Goal: Task Accomplishment & Management: Manage account settings

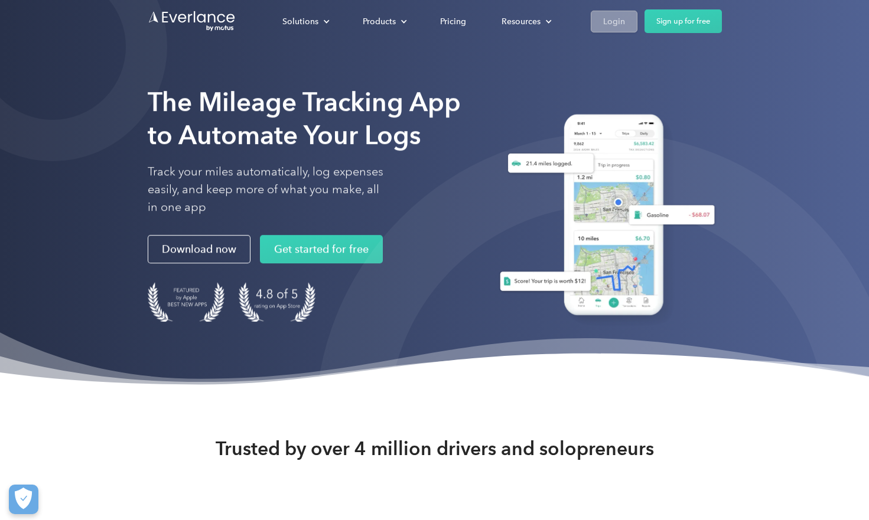
click at [616, 18] on div "Login" at bounding box center [614, 21] width 22 height 15
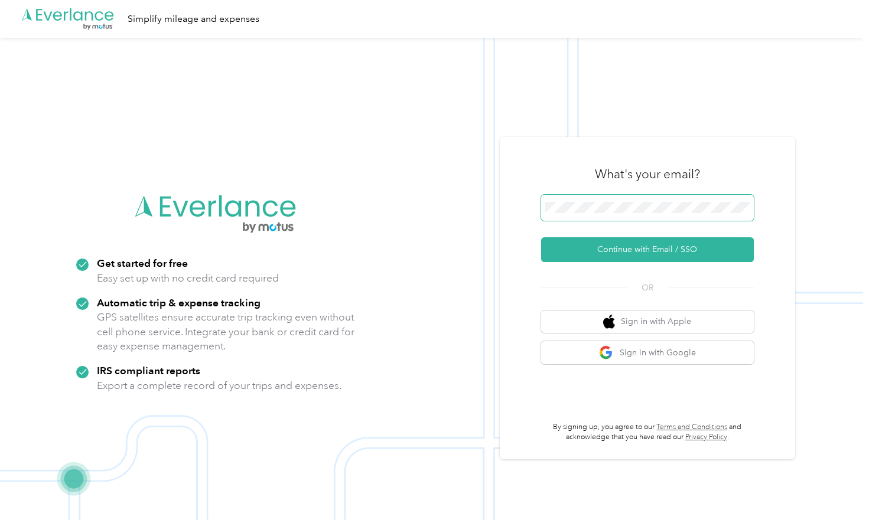
click at [651, 250] on button "Continue with Email / SSO" at bounding box center [647, 249] width 213 height 25
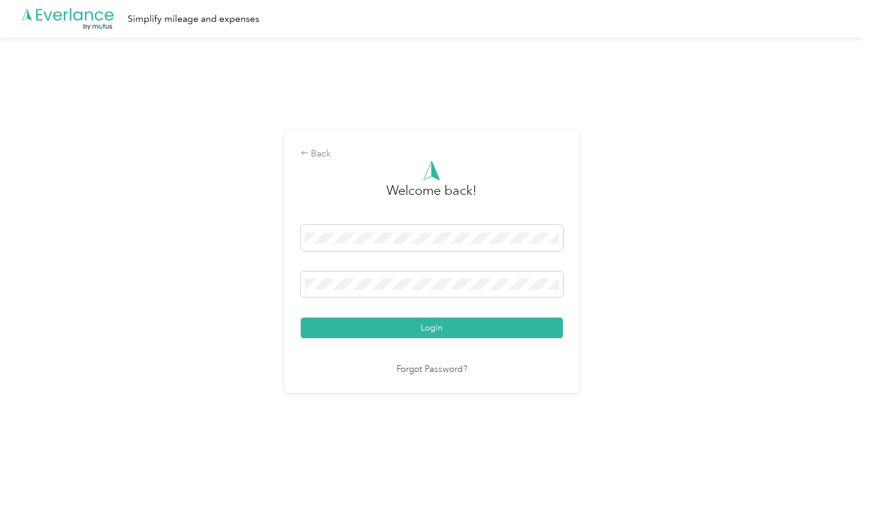
click at [434, 328] on button "Login" at bounding box center [432, 328] width 262 height 21
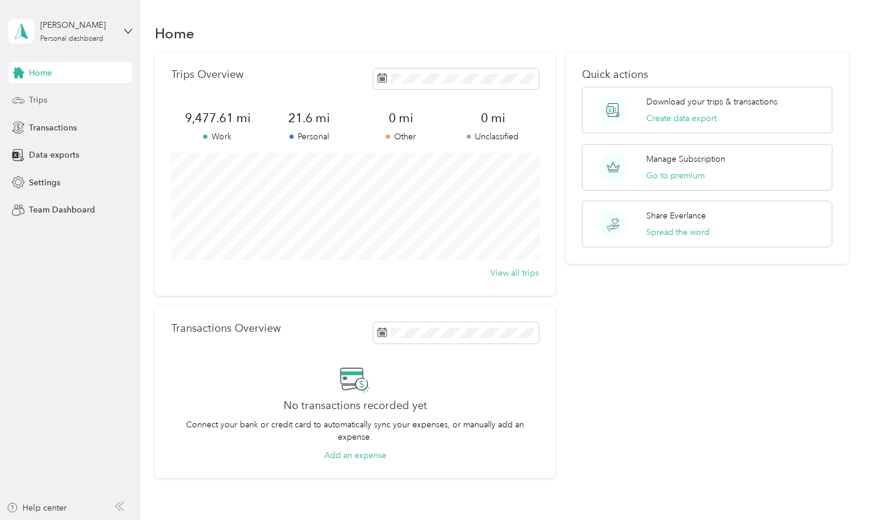
click at [41, 103] on span "Trips" at bounding box center [38, 100] width 18 height 12
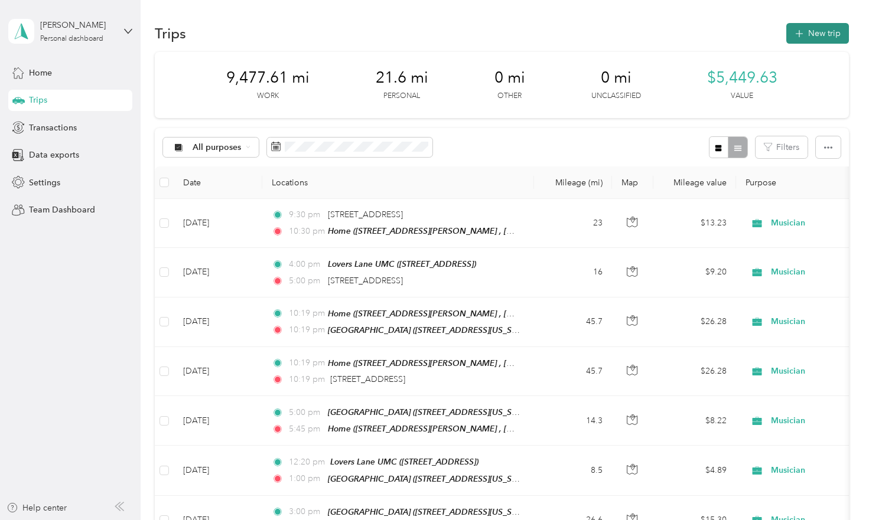
click at [816, 36] on button "New trip" at bounding box center [817, 33] width 63 height 21
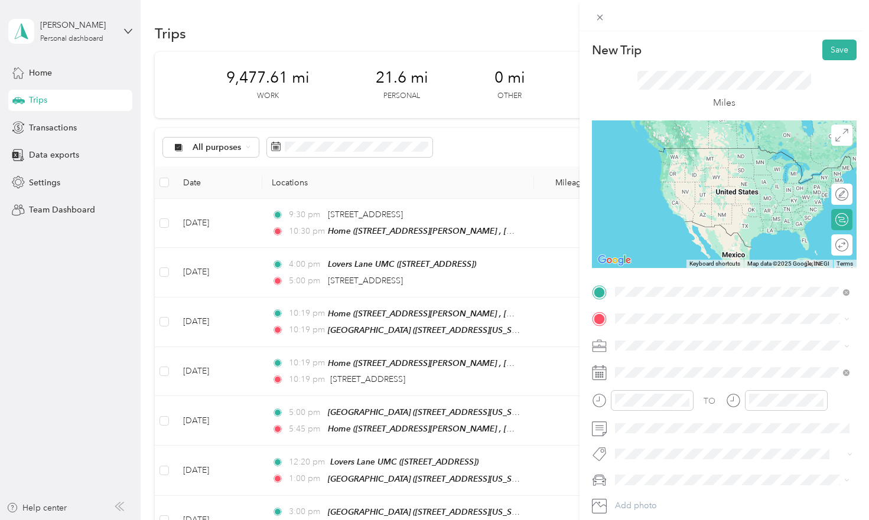
click at [673, 348] on span "9200 Inwood Rd, 75220, Dallas, TX, United States" at bounding box center [674, 352] width 75 height 10
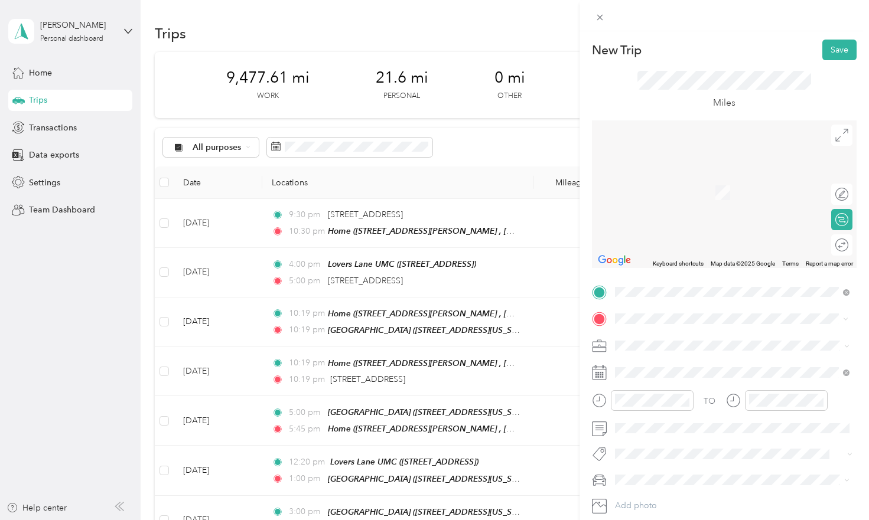
drag, startPoint x: 639, startPoint y: 340, endPoint x: 646, endPoint y: 389, distance: 49.5
click at [646, 384] on span "Shadow Ridge Middle School, 2050 Aberdeen Rd, Flower Mound, TX 75028, United St…" at bounding box center [719, 379] width 165 height 10
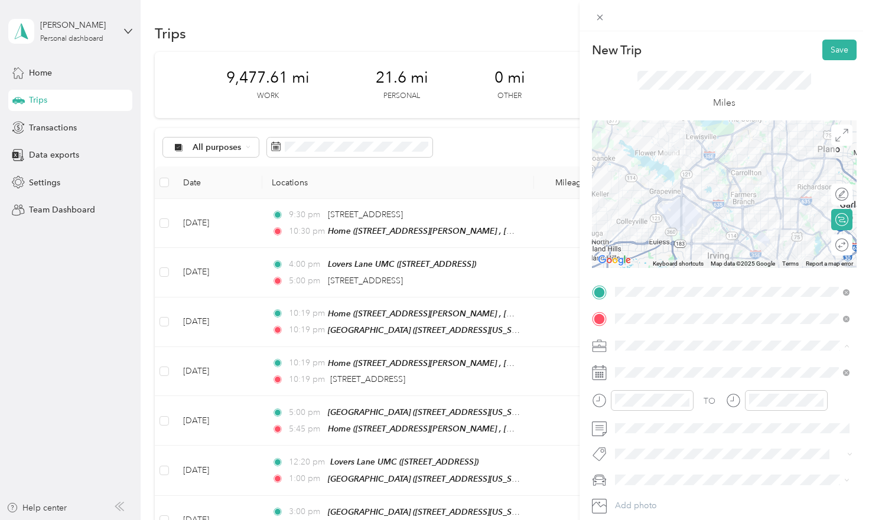
click at [668, 222] on div "Musician" at bounding box center [732, 221] width 226 height 12
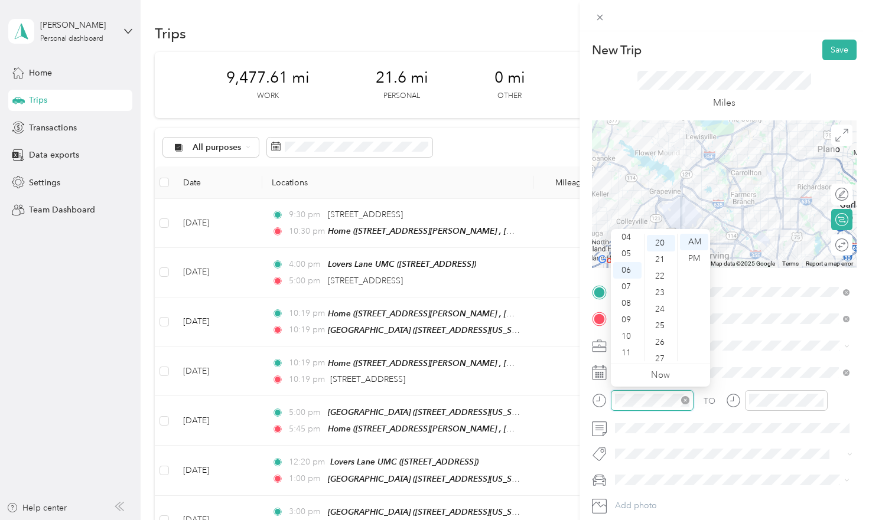
scroll to position [330, 0]
click at [631, 321] on div "09" at bounding box center [627, 320] width 28 height 17
click at [661, 322] on div "05" at bounding box center [661, 325] width 28 height 17
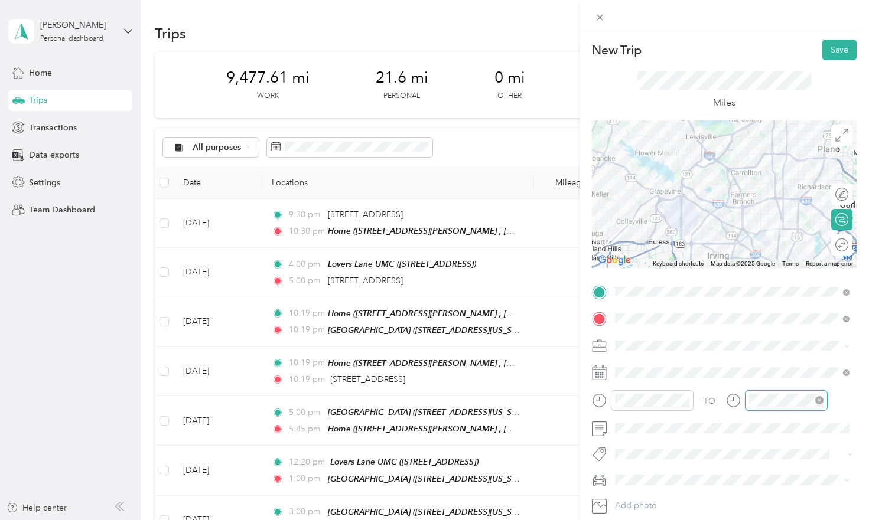
scroll to position [330, 0]
click at [766, 334] on div "10" at bounding box center [761, 336] width 28 height 17
click at [795, 242] on div "00" at bounding box center [794, 242] width 28 height 17
click at [825, 56] on button "Save" at bounding box center [839, 50] width 34 height 21
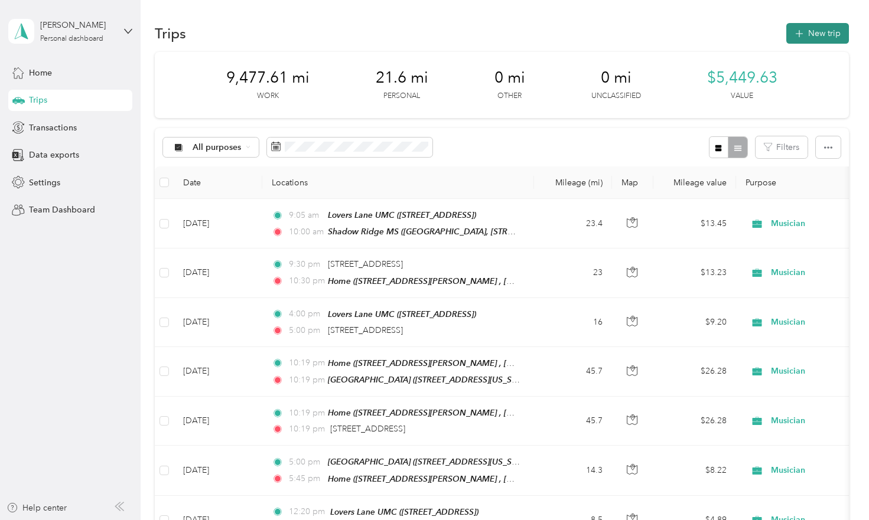
click at [813, 33] on button "New trip" at bounding box center [817, 33] width 63 height 21
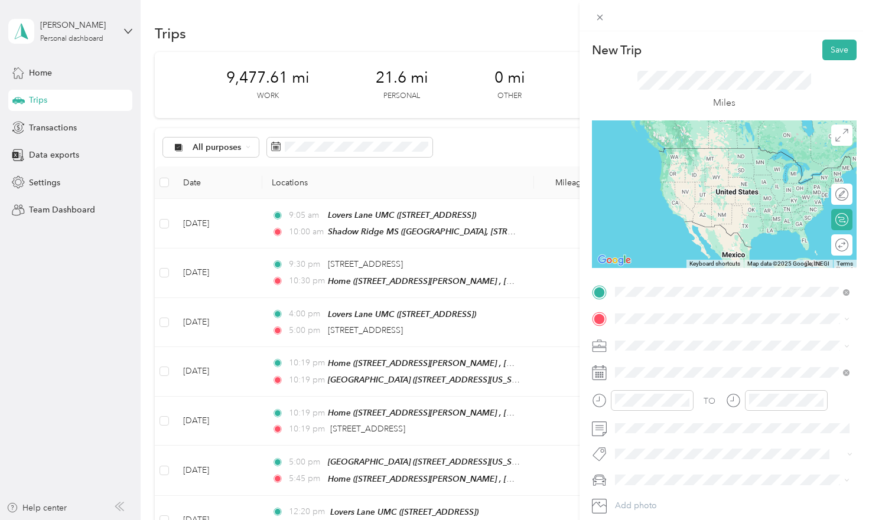
click at [657, 355] on div "Shadow Ridge MS Shadow Ridge Middle School, 2050 Aberdeen Rd, Flower Mound, TX …" at bounding box center [719, 345] width 165 height 25
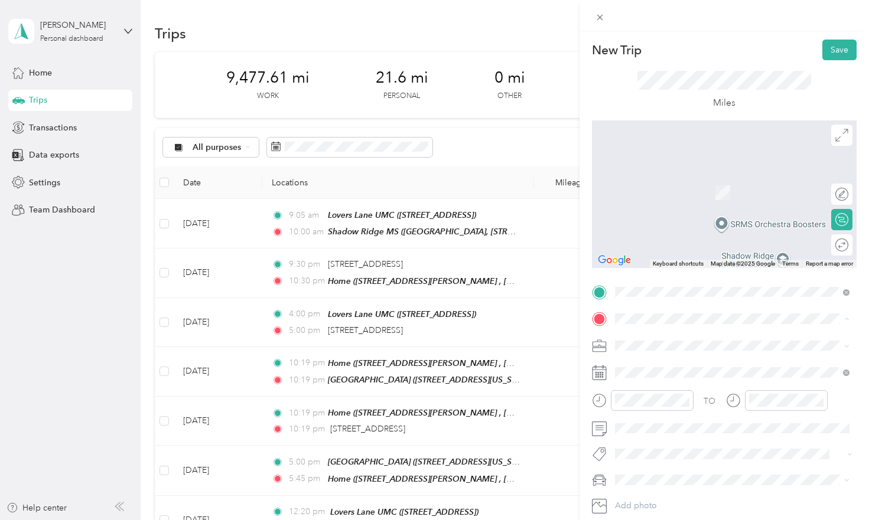
click at [664, 381] on span "2516 Sir Turquin Ln, Lewisville, TX, United States , 75056, Lewisville, TX, Uni…" at bounding box center [725, 391] width 177 height 35
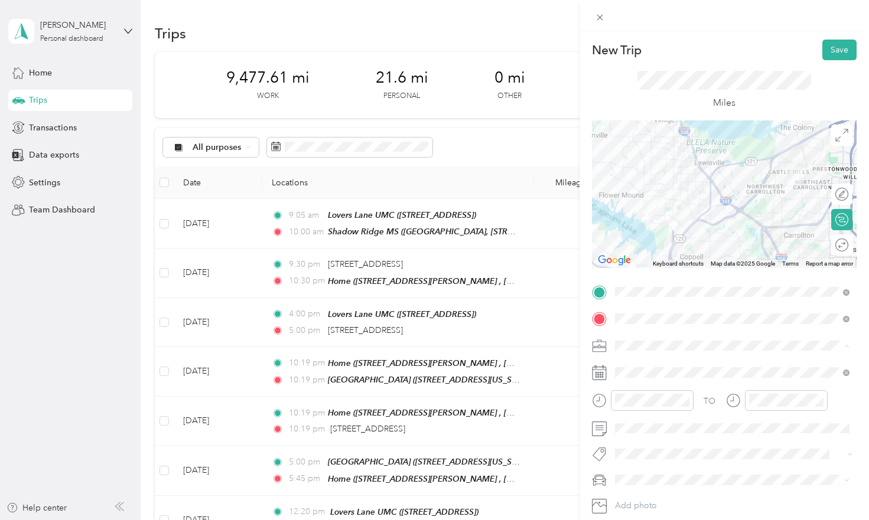
click at [640, 220] on span "Musician" at bounding box center [635, 221] width 32 height 10
click at [641, 409] on div at bounding box center [652, 400] width 83 height 21
click at [626, 259] on div "01" at bounding box center [627, 258] width 28 height 17
click at [656, 256] on div "40" at bounding box center [661, 258] width 28 height 17
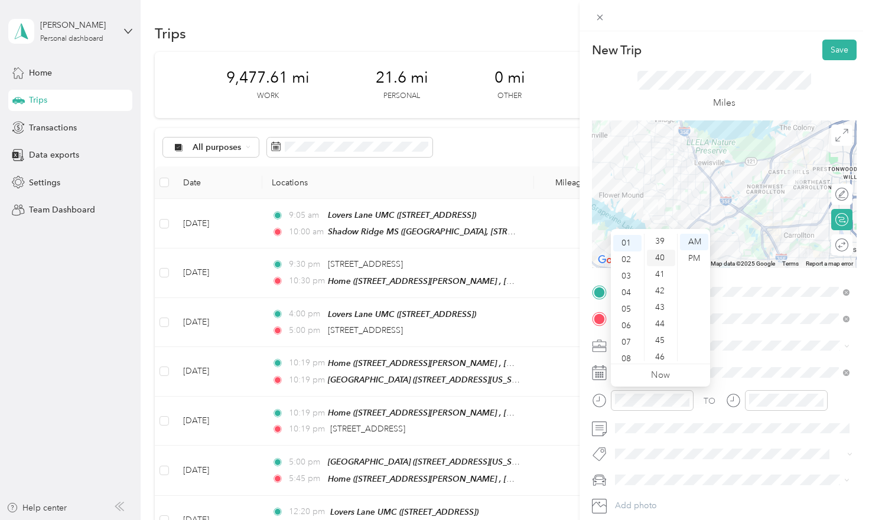
scroll to position [660, 0]
click at [695, 257] on div "PM" at bounding box center [694, 258] width 28 height 17
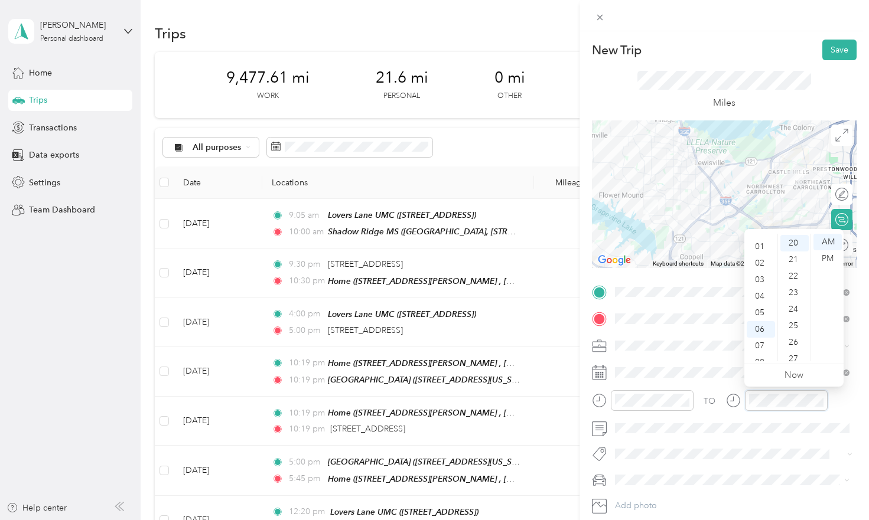
scroll to position [21, 0]
click at [760, 256] on div "02" at bounding box center [761, 254] width 28 height 17
click at [796, 327] on div "25" at bounding box center [794, 326] width 28 height 17
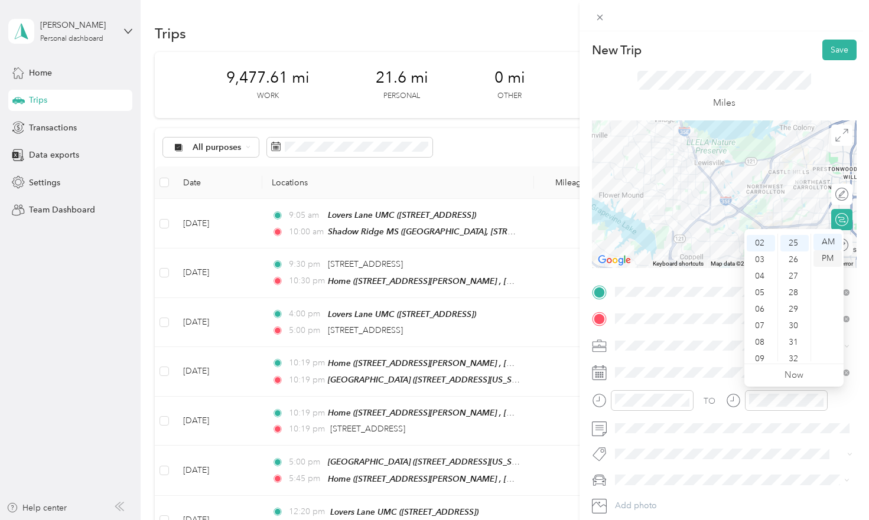
click at [830, 256] on div "PM" at bounding box center [827, 258] width 28 height 17
click at [844, 48] on button "Save" at bounding box center [839, 50] width 34 height 21
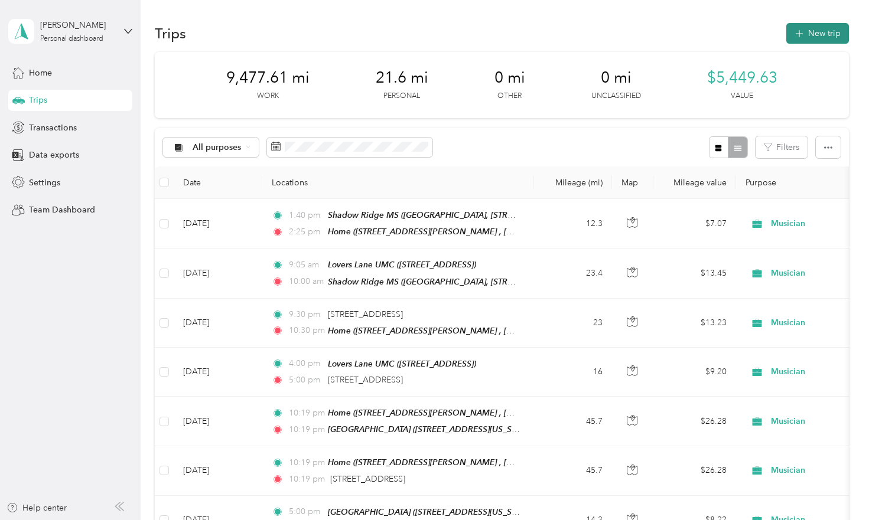
click at [820, 36] on button "New trip" at bounding box center [817, 33] width 63 height 21
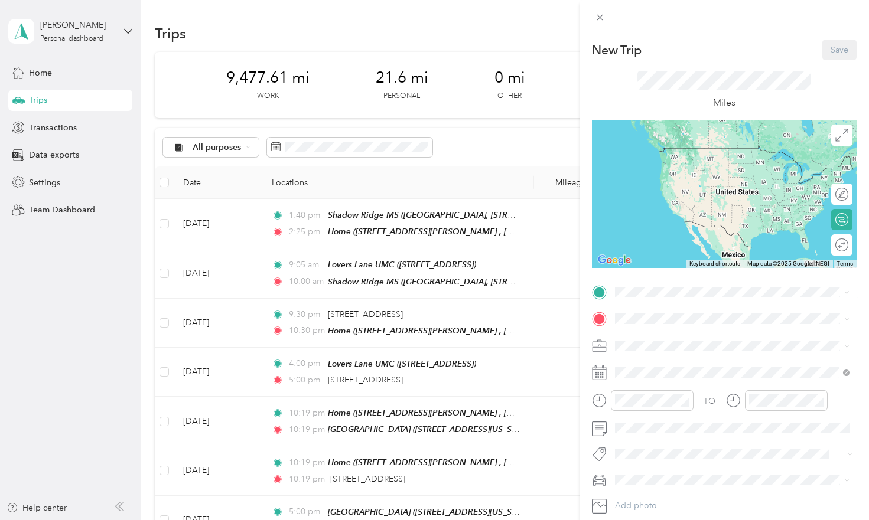
click at [650, 361] on span "2516 Sir Turquin Ln, Lewisville, TX, United States , 75056, Lewisville, TX, Uni…" at bounding box center [725, 361] width 177 height 35
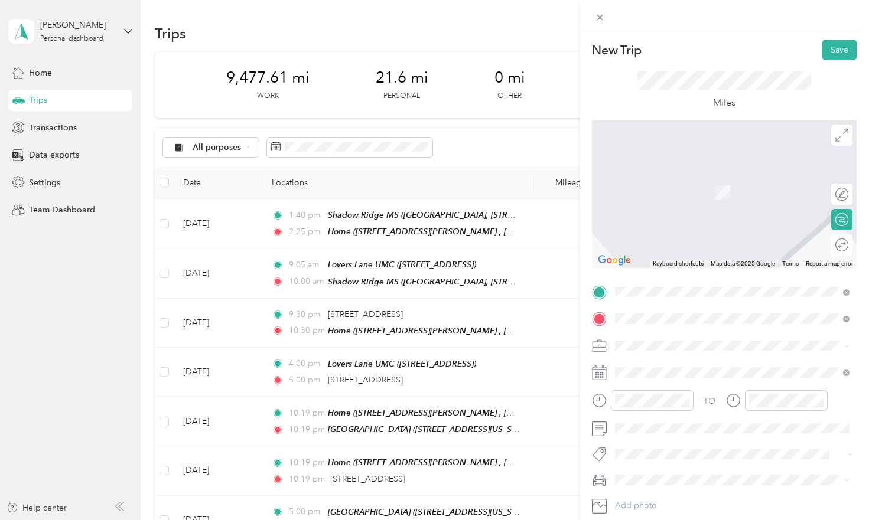
click at [651, 384] on span "Shadow Ridge Middle School, 2050 Aberdeen Rd, Flower Mound, TX 75028, United St…" at bounding box center [719, 379] width 165 height 10
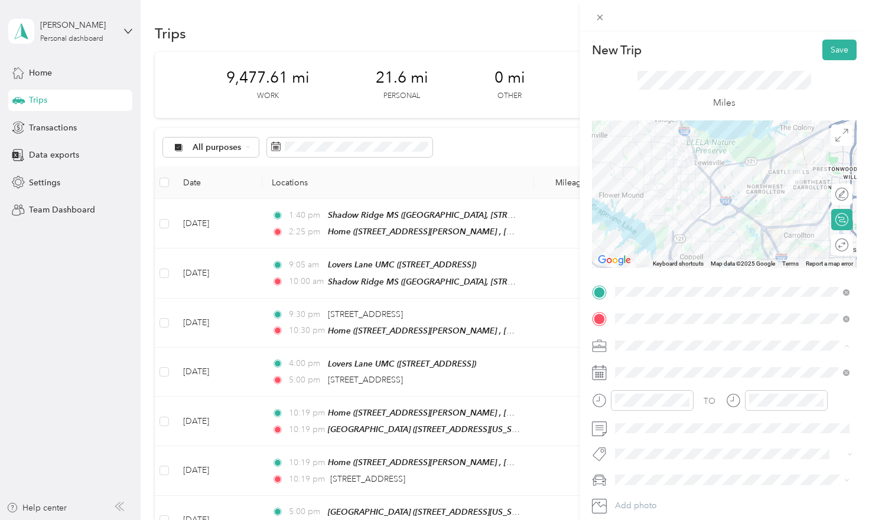
click at [655, 224] on li "Musician" at bounding box center [732, 221] width 243 height 21
click at [642, 409] on div at bounding box center [652, 400] width 83 height 21
click at [628, 276] on div "03" at bounding box center [627, 279] width 28 height 17
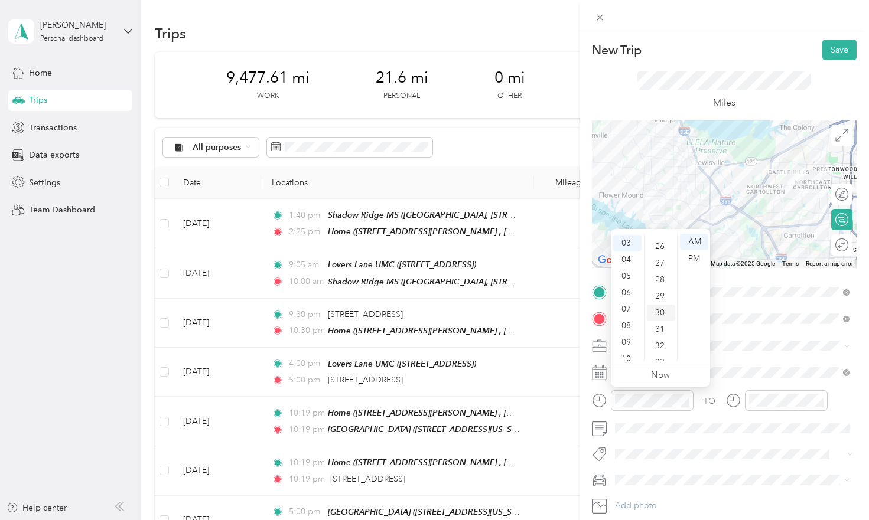
click at [667, 312] on div "30" at bounding box center [661, 313] width 28 height 17
click at [692, 257] on div "PM" at bounding box center [694, 258] width 28 height 17
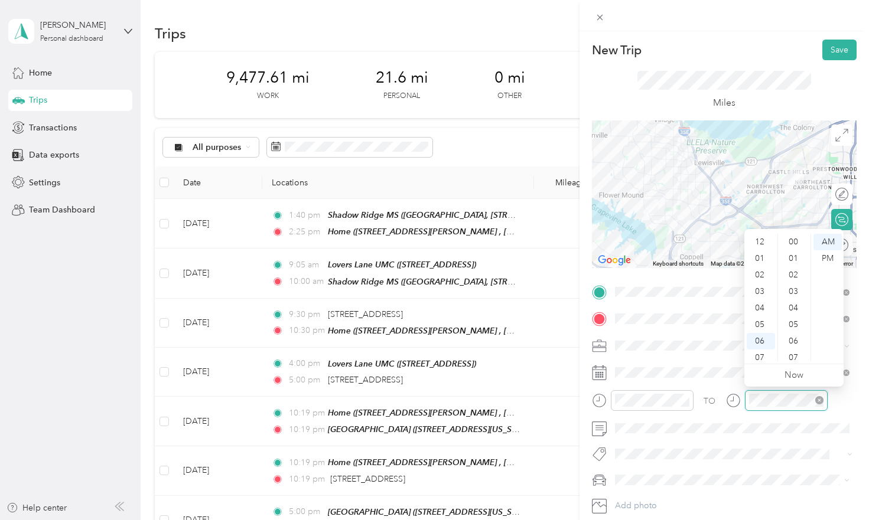
scroll to position [346, 0]
click at [759, 266] on div "04" at bounding box center [761, 265] width 28 height 17
click at [791, 251] on div "15" at bounding box center [794, 250] width 28 height 17
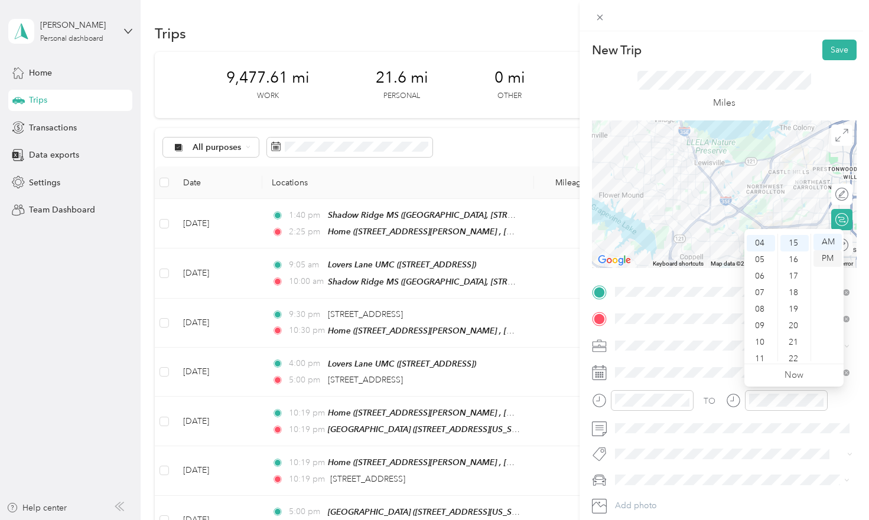
click at [823, 258] on div "PM" at bounding box center [827, 258] width 28 height 17
click at [834, 50] on button "Save" at bounding box center [839, 50] width 34 height 21
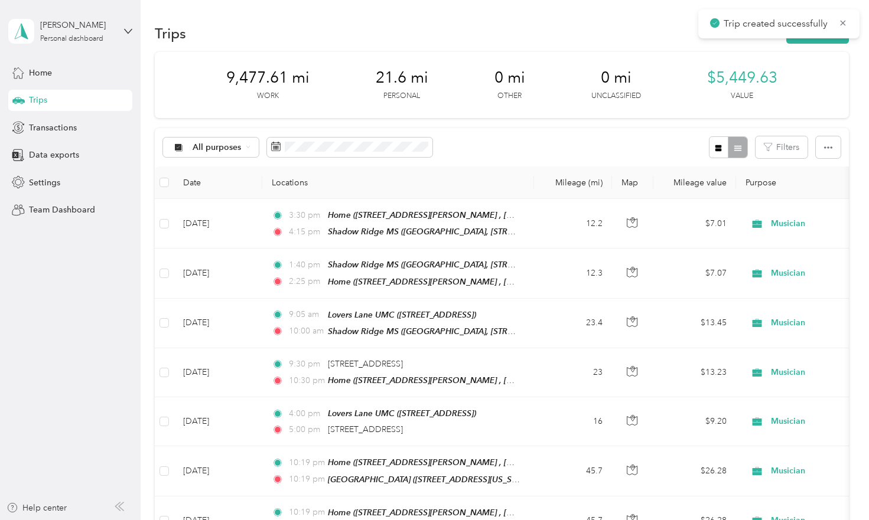
click at [838, 25] on span "Trip created successfully" at bounding box center [779, 24] width 138 height 15
click at [842, 22] on icon at bounding box center [842, 22] width 5 height 5
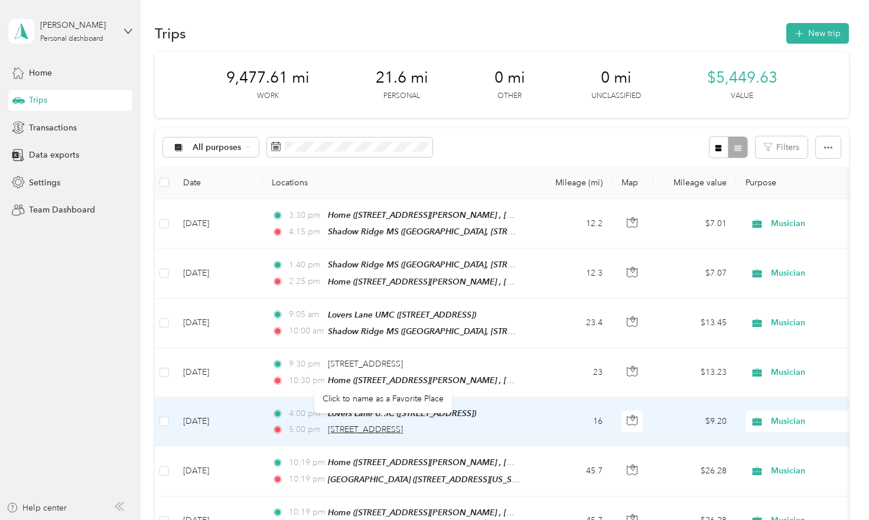
click at [387, 425] on span "300 North 5th Street, Garland" at bounding box center [365, 430] width 75 height 10
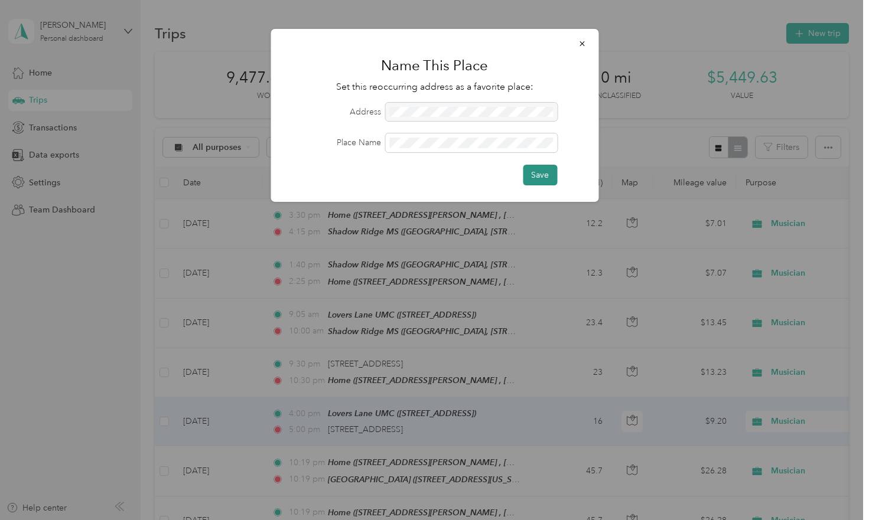
click at [539, 179] on button "Save" at bounding box center [540, 175] width 34 height 21
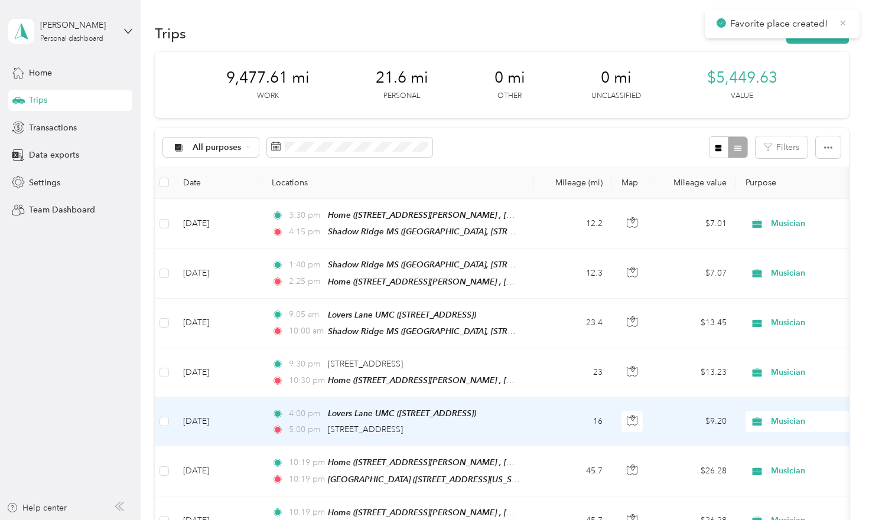
click at [843, 24] on icon at bounding box center [842, 22] width 5 height 5
click at [830, 31] on button "New trip" at bounding box center [817, 33] width 63 height 21
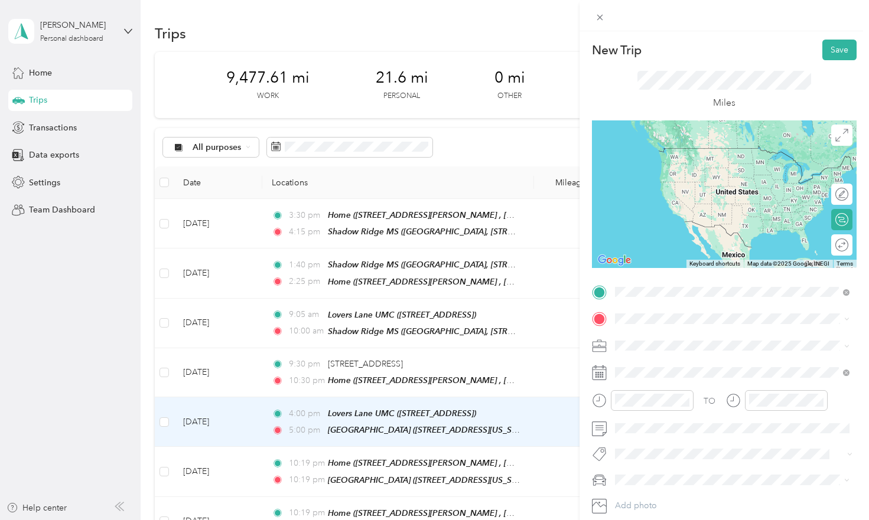
click at [645, 338] on strong "Shadow Ridge MS" at bounding box center [672, 338] width 71 height 11
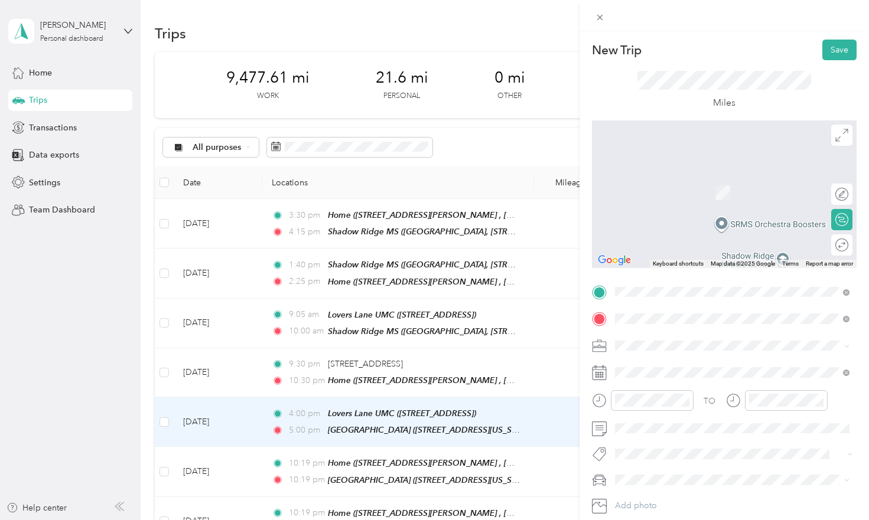
drag, startPoint x: 646, startPoint y: 326, endPoint x: 680, endPoint y: 378, distance: 62.6
click at [680, 378] on span "300 North 5th Street, Garland, 75040, Garland, Texas, United States" at bounding box center [696, 379] width 118 height 10
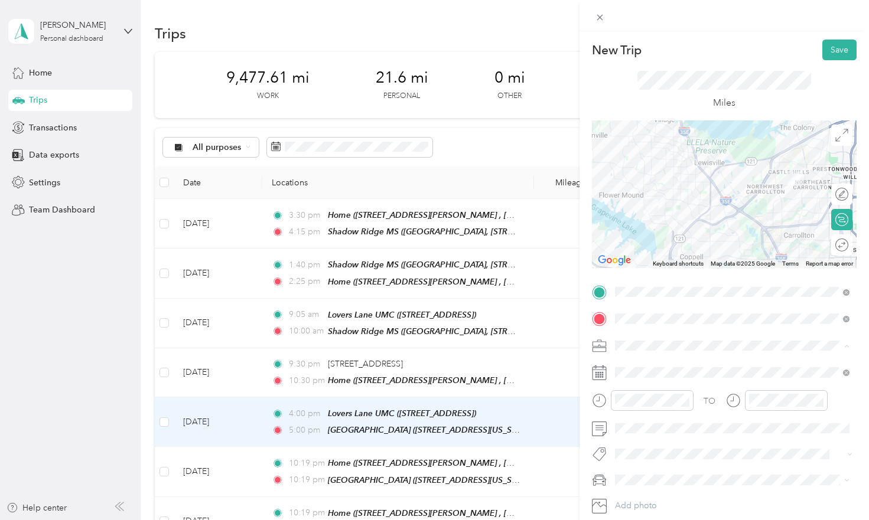
click at [662, 225] on li "Musician" at bounding box center [732, 221] width 243 height 21
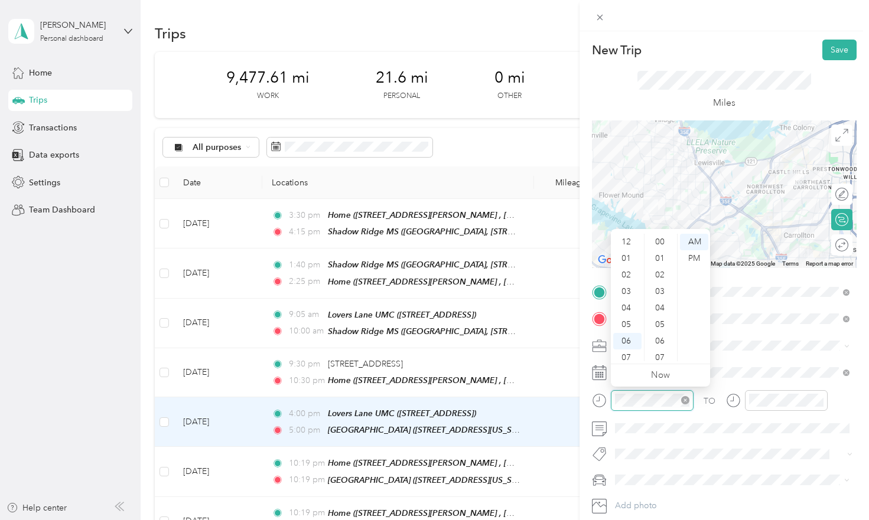
scroll to position [71, 0]
click at [631, 255] on div "05" at bounding box center [627, 254] width 28 height 17
click at [663, 238] on div "00" at bounding box center [661, 242] width 28 height 17
click at [690, 258] on div "PM" at bounding box center [694, 258] width 28 height 17
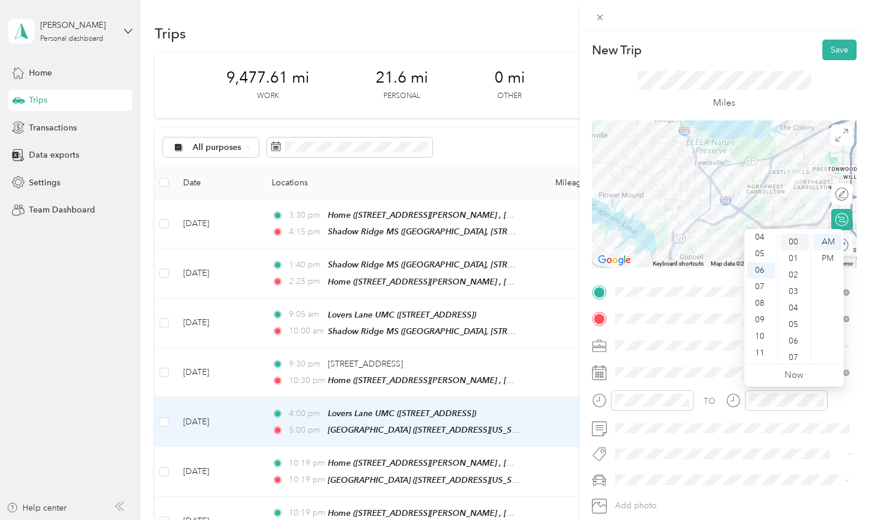
click at [793, 238] on div "00" at bounding box center [794, 242] width 28 height 17
click at [826, 256] on div "PM" at bounding box center [827, 258] width 28 height 17
click at [830, 47] on button "Save" at bounding box center [839, 50] width 34 height 21
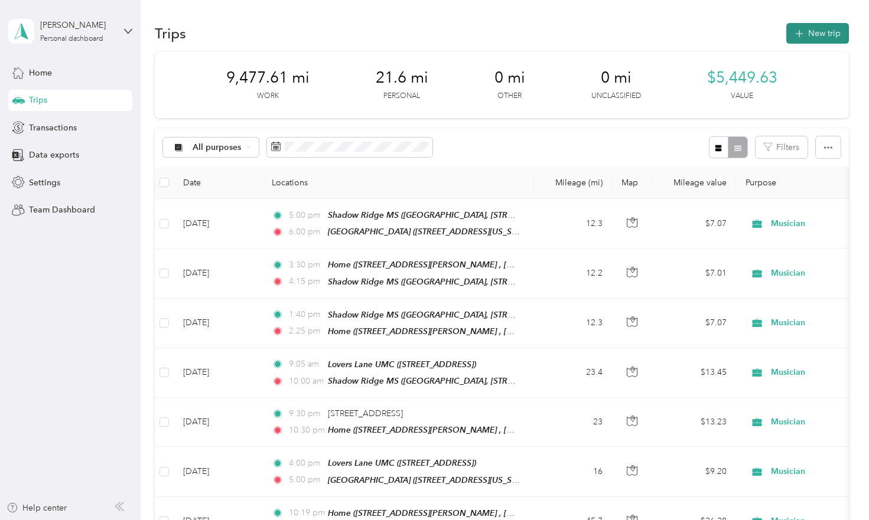
click at [820, 32] on button "New trip" at bounding box center [817, 33] width 63 height 21
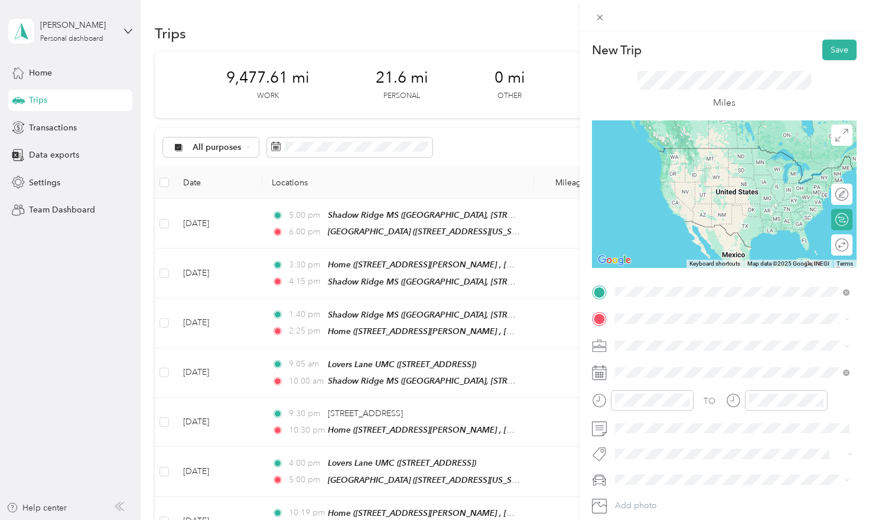
click at [682, 347] on span "300 North 5th Street, Garland, 75040, Garland, Texas, United States" at bounding box center [696, 352] width 118 height 10
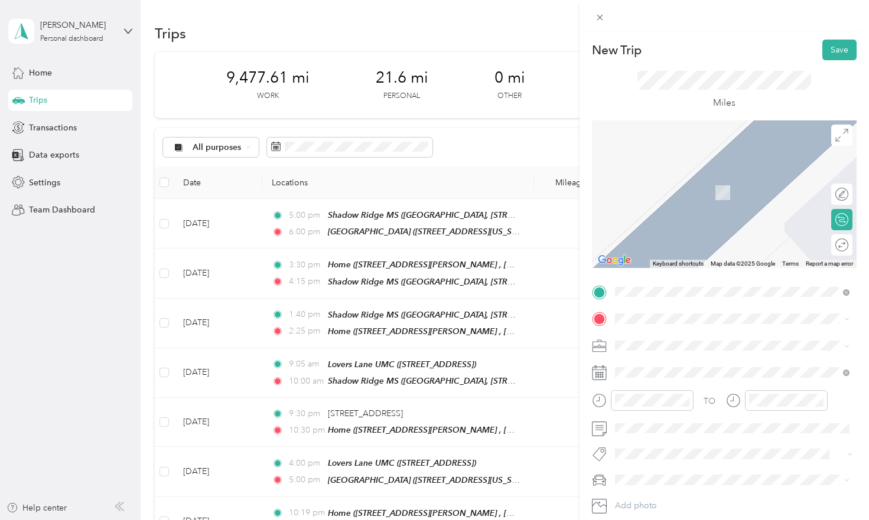
click at [638, 379] on div "Home 2516 Sir Turquin Ln, Lewisville, TX, United States , 75056, Lewisville, TX…" at bounding box center [741, 385] width 208 height 50
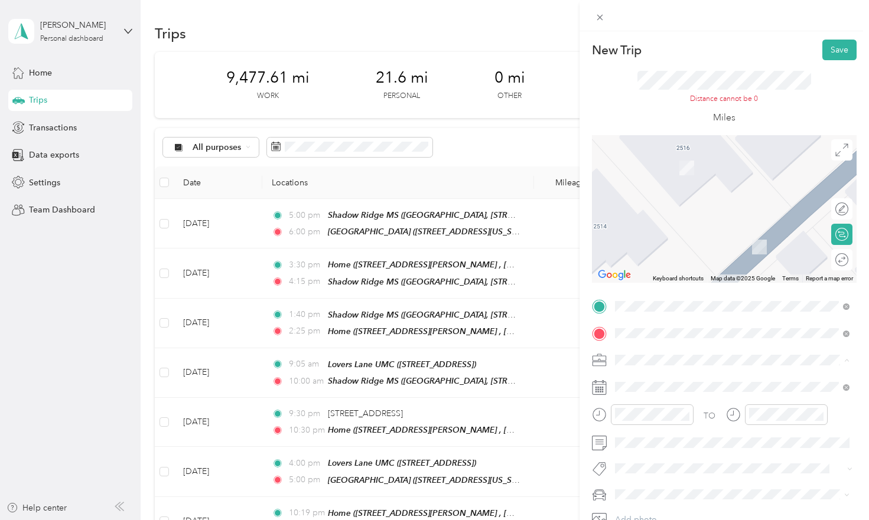
click at [663, 232] on div "Musician" at bounding box center [732, 235] width 226 height 12
click at [643, 406] on div at bounding box center [652, 415] width 83 height 21
click at [629, 333] on div "09" at bounding box center [627, 334] width 28 height 17
click at [664, 343] on div "30" at bounding box center [661, 346] width 28 height 17
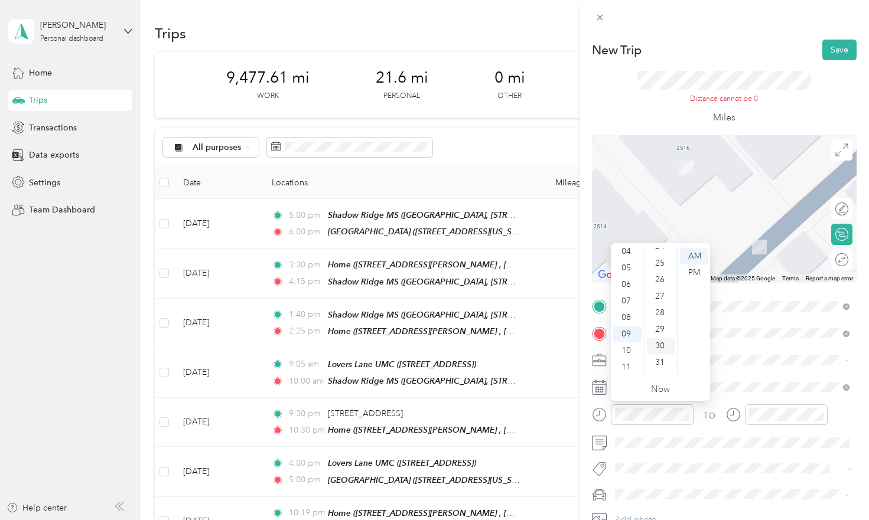
scroll to position [495, 0]
click at [700, 273] on div "PM" at bounding box center [694, 273] width 28 height 17
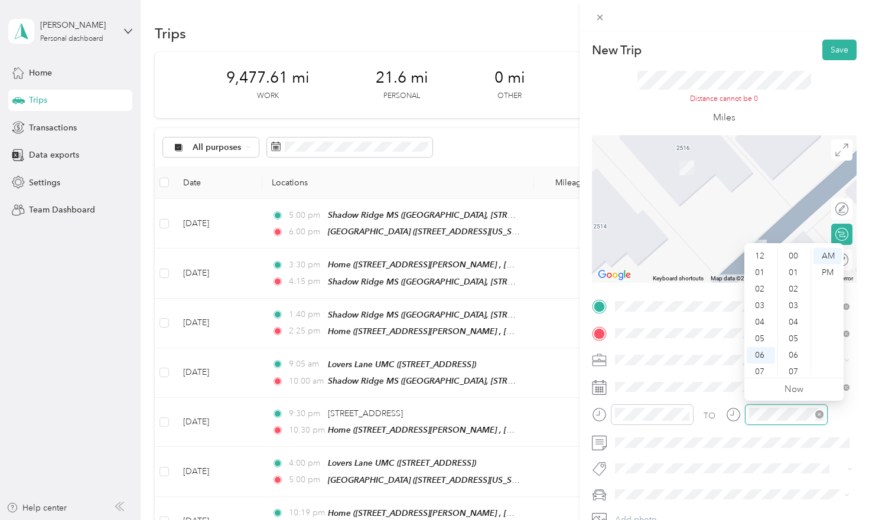
scroll to position [71, 0]
click at [760, 352] on div "10" at bounding box center [761, 351] width 28 height 17
click at [795, 343] on div "30" at bounding box center [794, 349] width 28 height 17
click at [832, 271] on div "PM" at bounding box center [827, 273] width 28 height 17
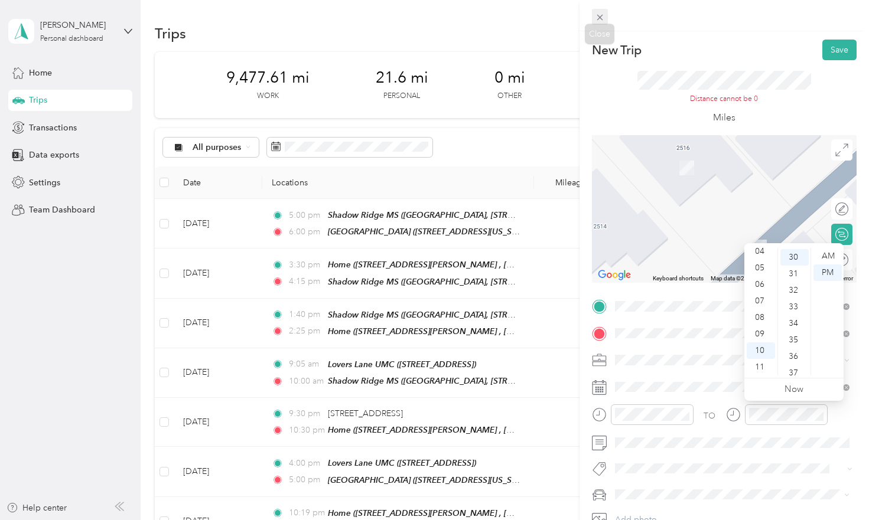
click at [603, 18] on icon at bounding box center [600, 17] width 10 height 10
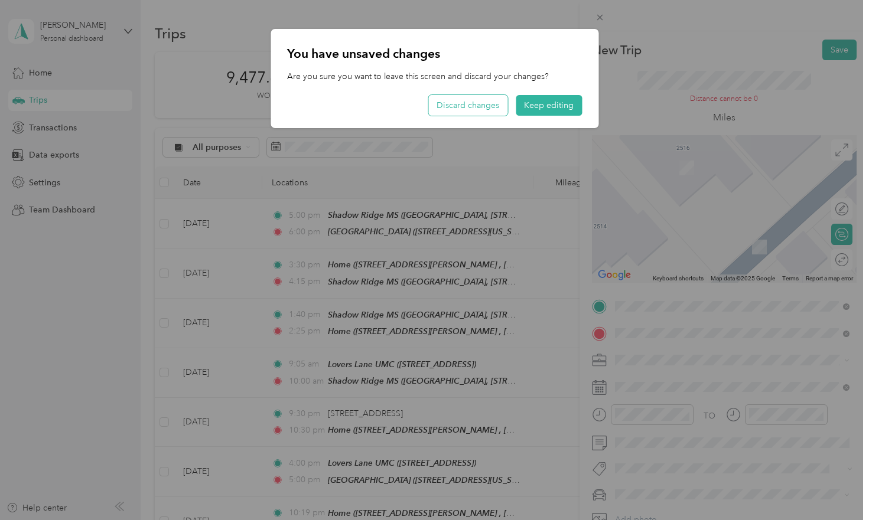
click at [494, 105] on button "Discard changes" at bounding box center [467, 105] width 79 height 21
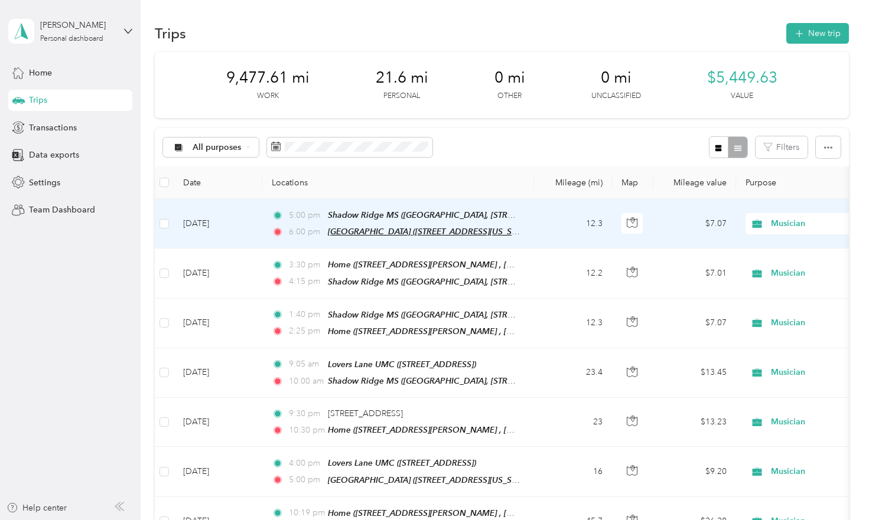
click at [485, 233] on span "Granville Arts Center (300 North 5th Street, Garland, Garland, Texas)" at bounding box center [431, 232] width 206 height 10
click at [380, 205] on button "Edit Place" at bounding box center [364, 201] width 67 height 21
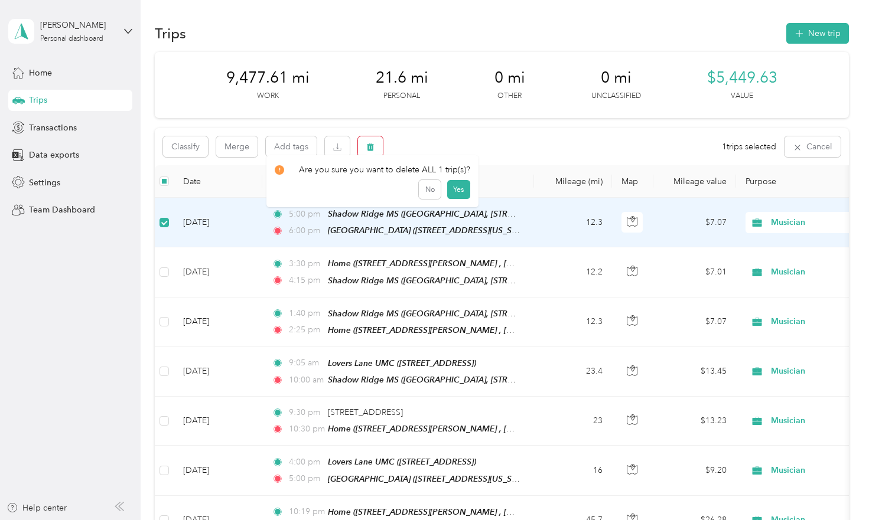
click at [366, 149] on icon "button" at bounding box center [370, 147] width 8 height 8
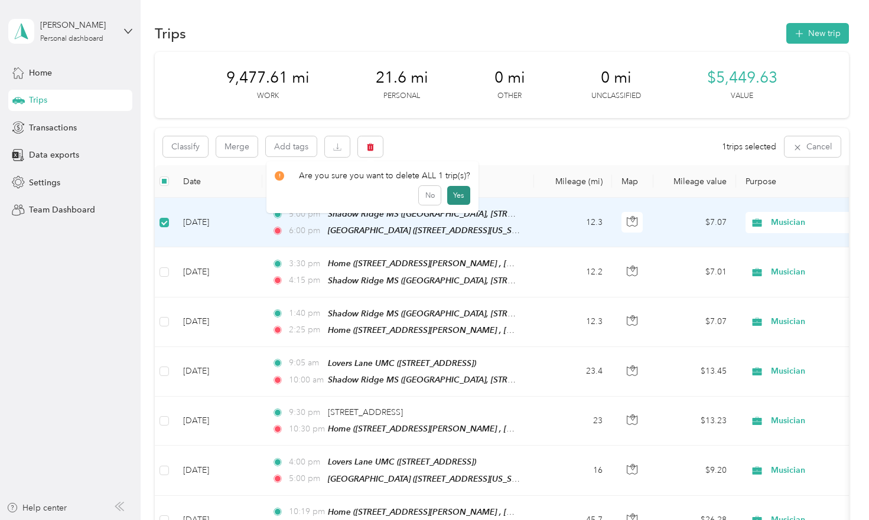
click at [454, 194] on button "Yes" at bounding box center [458, 195] width 23 height 19
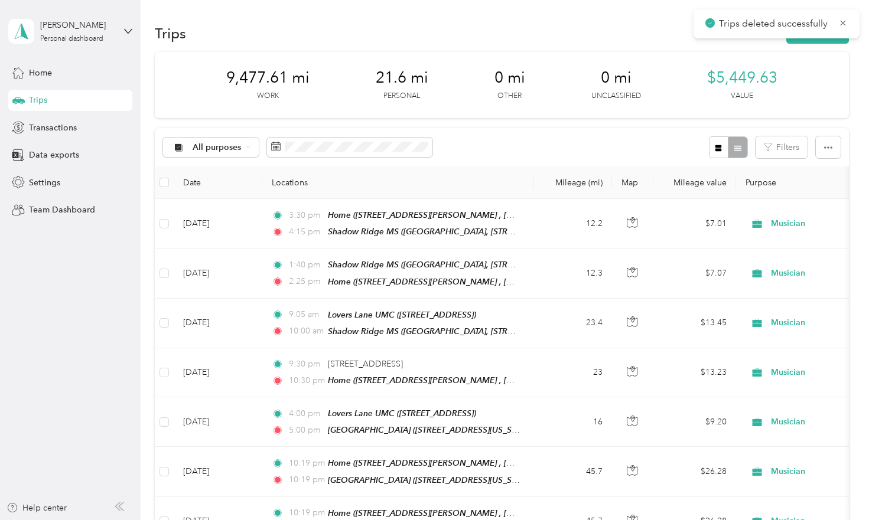
scroll to position [0, 0]
click at [842, 25] on icon at bounding box center [842, 22] width 5 height 5
click at [832, 31] on button "New trip" at bounding box center [817, 33] width 63 height 21
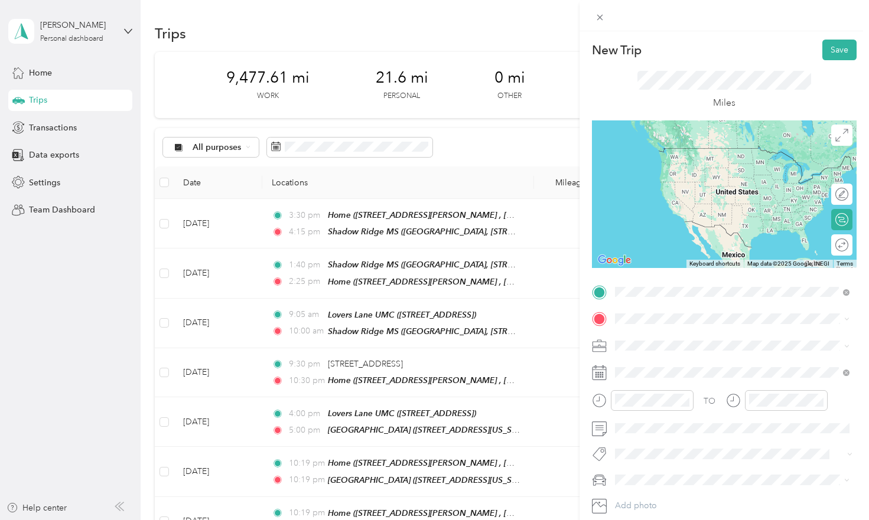
click at [656, 353] on span "Shadow Ridge Middle School, 2050 Aberdeen Rd, Flower Mound, TX 75028, United St…" at bounding box center [719, 352] width 165 height 10
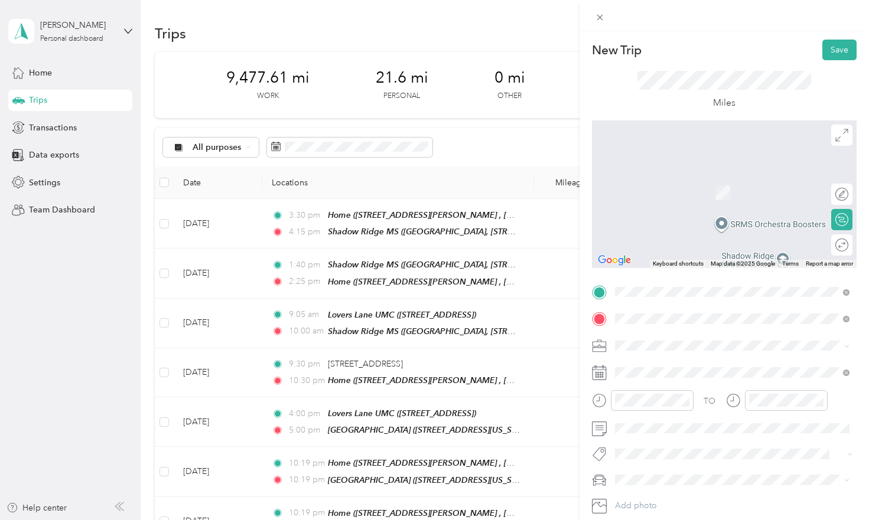
click at [692, 466] on span "300 North 5th Street Garland, Texas 75040, United States" at bounding box center [696, 460] width 118 height 11
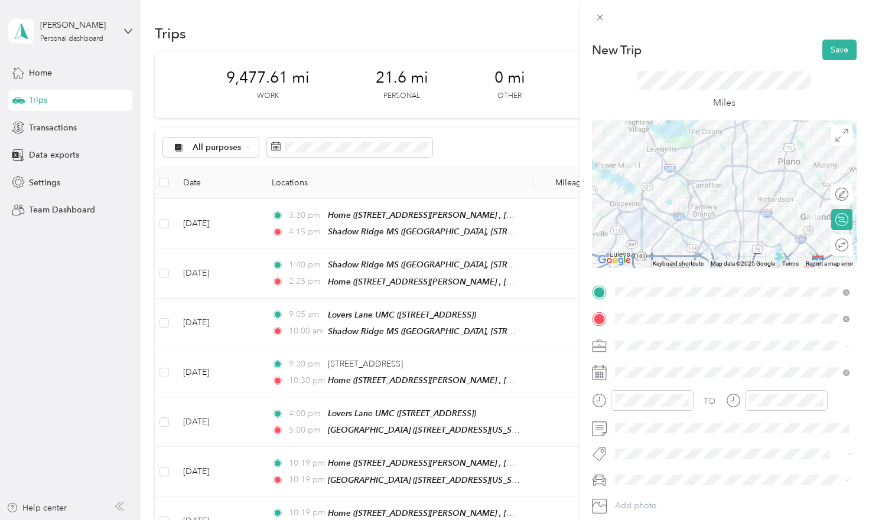
click at [654, 221] on div "Musician" at bounding box center [732, 220] width 226 height 12
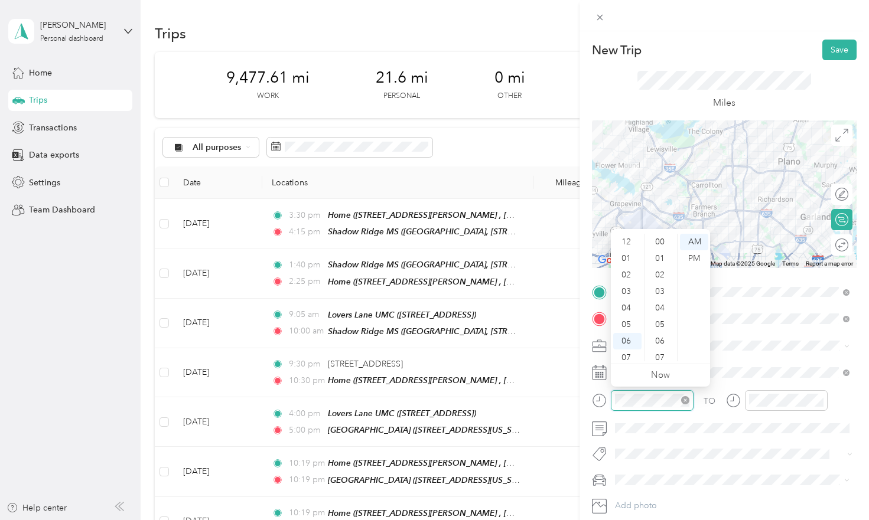
scroll to position [71, 0]
click at [625, 251] on div "05" at bounding box center [627, 254] width 28 height 17
click at [662, 238] on div "00" at bounding box center [661, 242] width 28 height 17
click at [693, 250] on div "PM" at bounding box center [694, 258] width 28 height 17
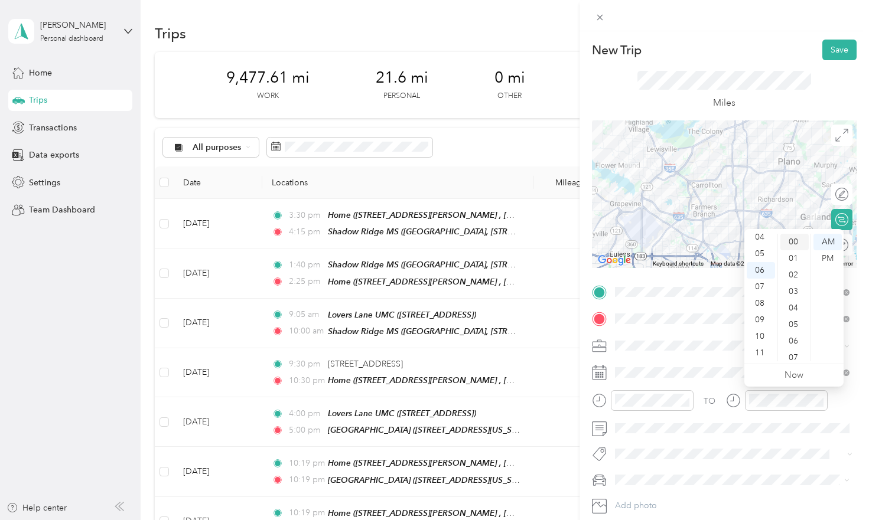
click at [792, 239] on div "00" at bounding box center [794, 242] width 28 height 17
click at [830, 258] on div "PM" at bounding box center [827, 258] width 28 height 17
click at [830, 49] on button "Save" at bounding box center [839, 50] width 34 height 21
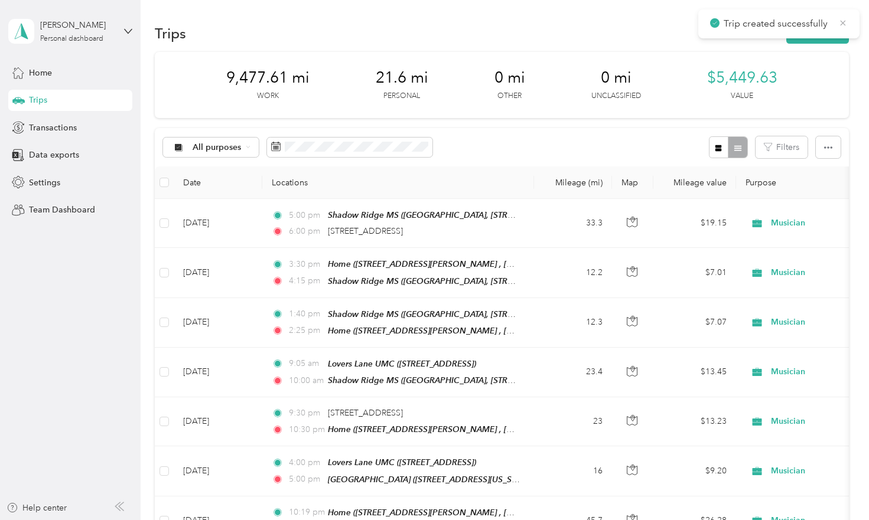
click at [843, 24] on icon at bounding box center [842, 23] width 9 height 11
click at [830, 37] on button "New trip" at bounding box center [817, 33] width 63 height 21
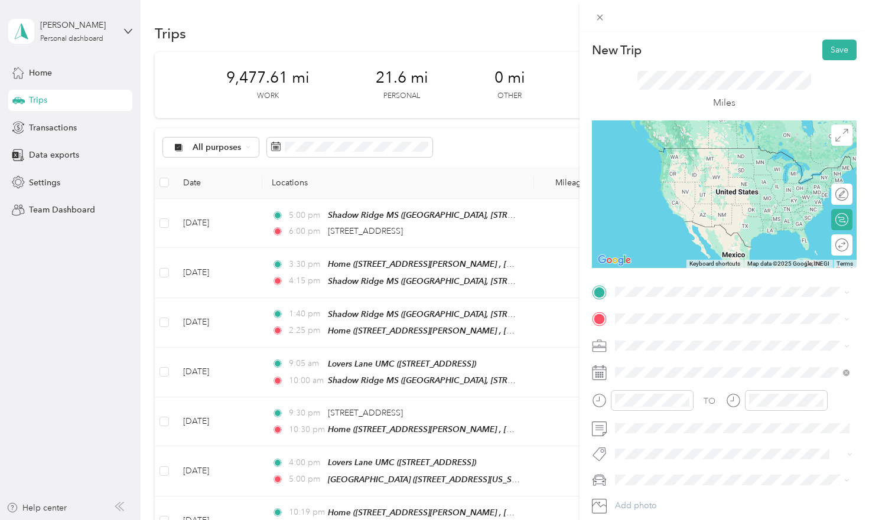
click at [685, 436] on span "300 North 5th Street Garland, Texas 75040, United States" at bounding box center [696, 431] width 118 height 11
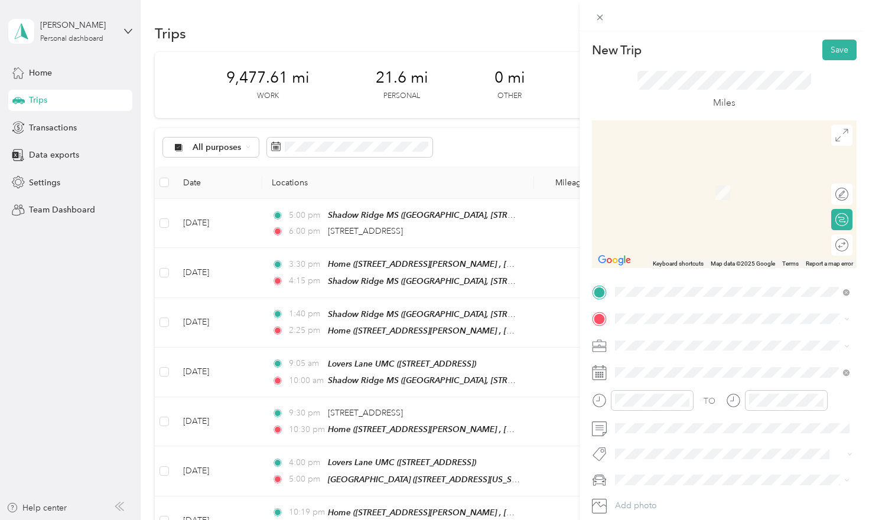
click at [657, 373] on span "2516 Sir Turquin Ln, Lewisville, TX, United States , 75056, Lewisville, TX, Uni…" at bounding box center [725, 390] width 177 height 35
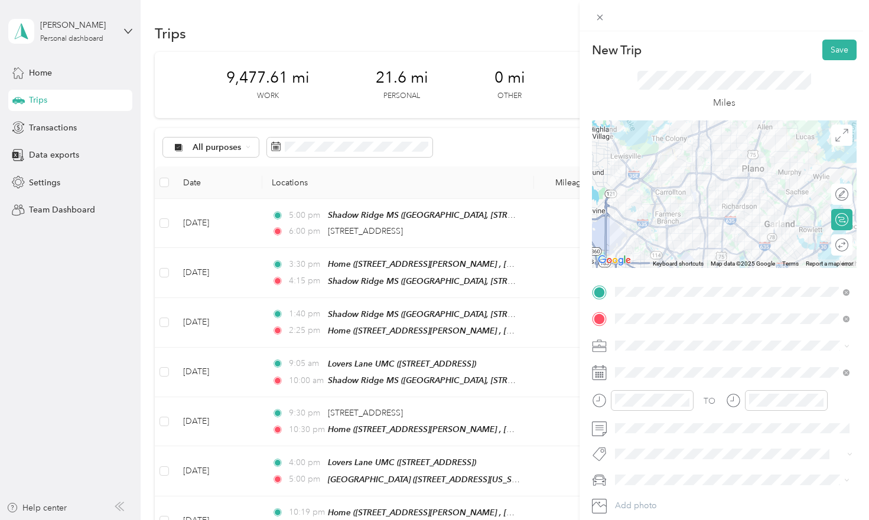
click at [663, 220] on div "Musician" at bounding box center [732, 220] width 226 height 12
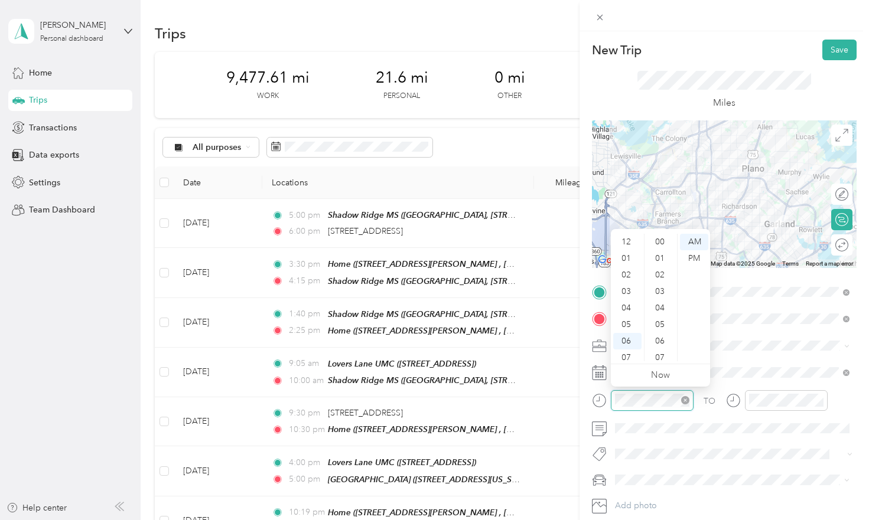
scroll to position [71, 0]
click at [630, 315] on div "09" at bounding box center [627, 320] width 28 height 17
click at [660, 357] on div "30" at bounding box center [661, 359] width 28 height 17
click at [693, 260] on div "PM" at bounding box center [694, 258] width 28 height 17
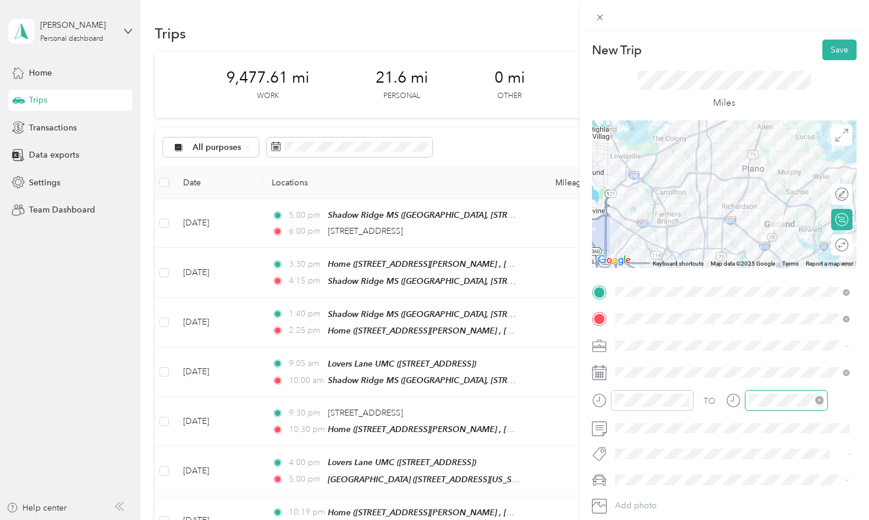
scroll to position [379, 0]
click at [758, 335] on div "10" at bounding box center [761, 336] width 28 height 17
click at [793, 358] on div "30" at bounding box center [794, 359] width 28 height 17
click at [828, 259] on div "PM" at bounding box center [827, 258] width 28 height 17
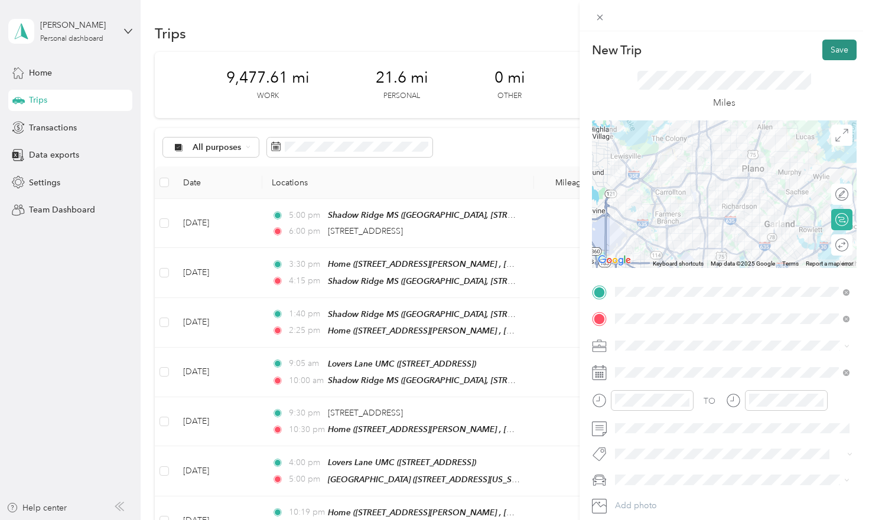
click at [837, 50] on button "Save" at bounding box center [839, 50] width 34 height 21
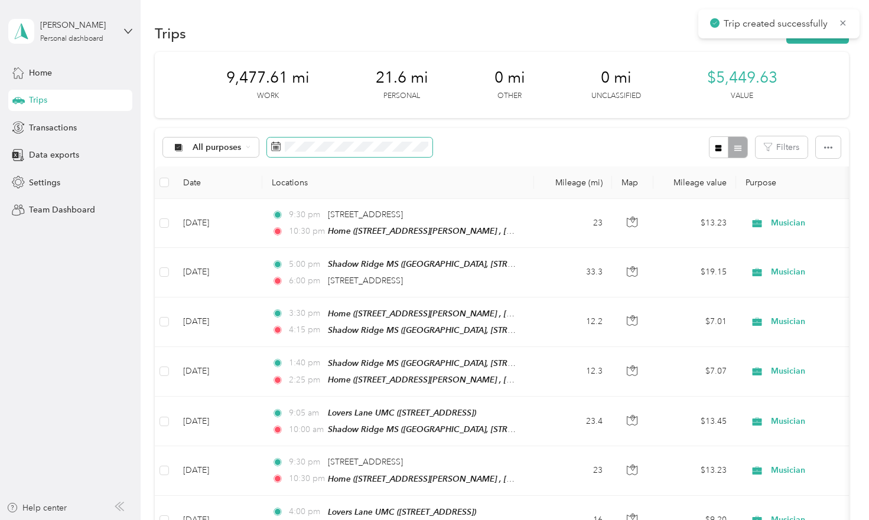
click at [345, 138] on span at bounding box center [349, 148] width 165 height 20
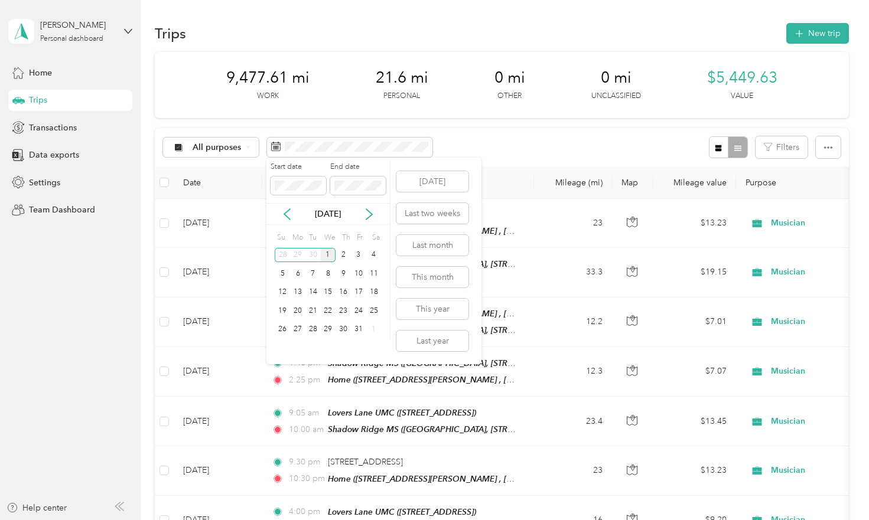
click at [327, 252] on div "1" at bounding box center [328, 255] width 15 height 15
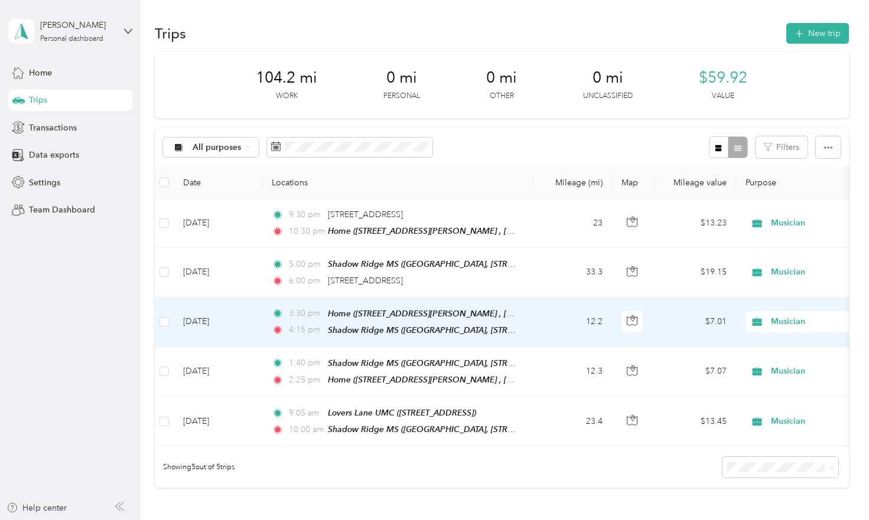
scroll to position [5, 0]
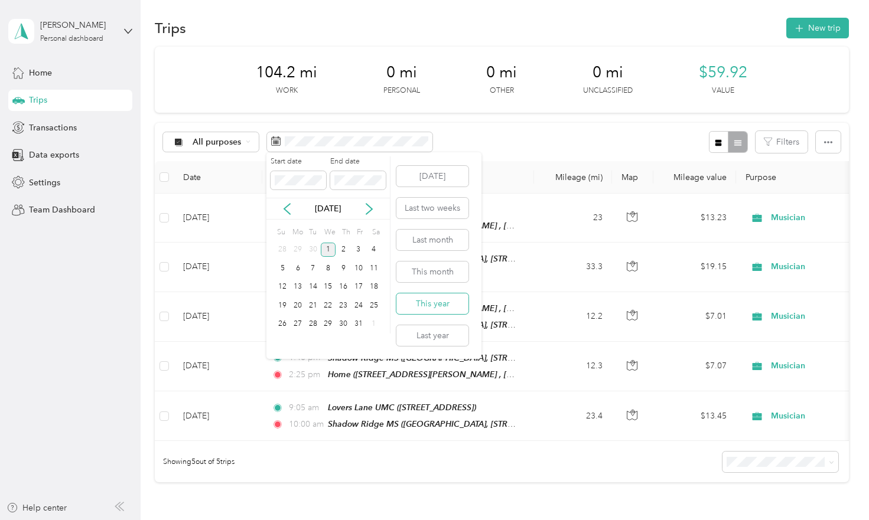
click at [442, 304] on button "This year" at bounding box center [432, 304] width 72 height 21
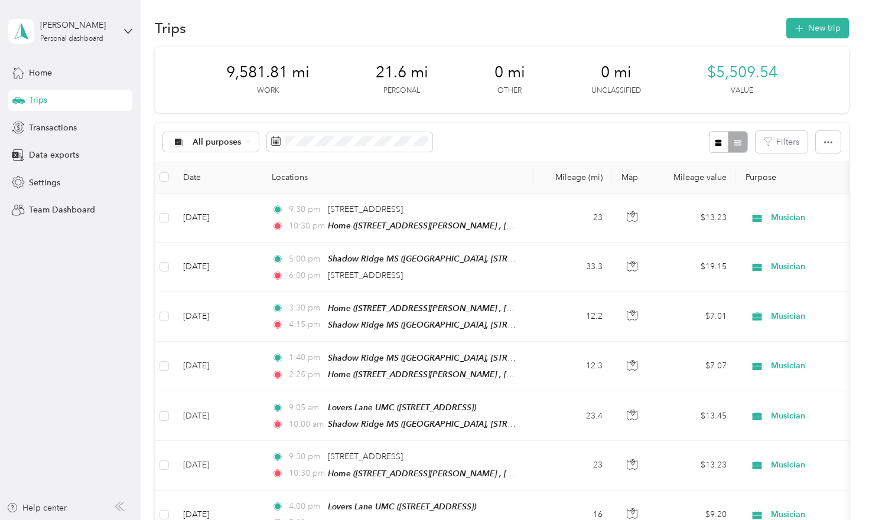
click at [412, 73] on span "21.6 mi" at bounding box center [402, 72] width 53 height 19
click at [409, 69] on span "21.6 mi" at bounding box center [402, 72] width 53 height 19
click at [778, 139] on button "Filters" at bounding box center [781, 142] width 52 height 22
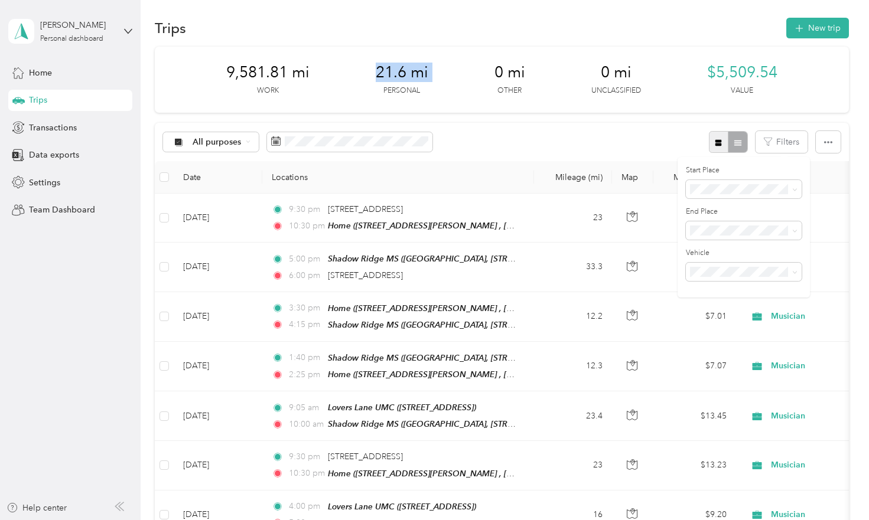
click at [721, 142] on icon "button" at bounding box center [718, 142] width 6 height 6
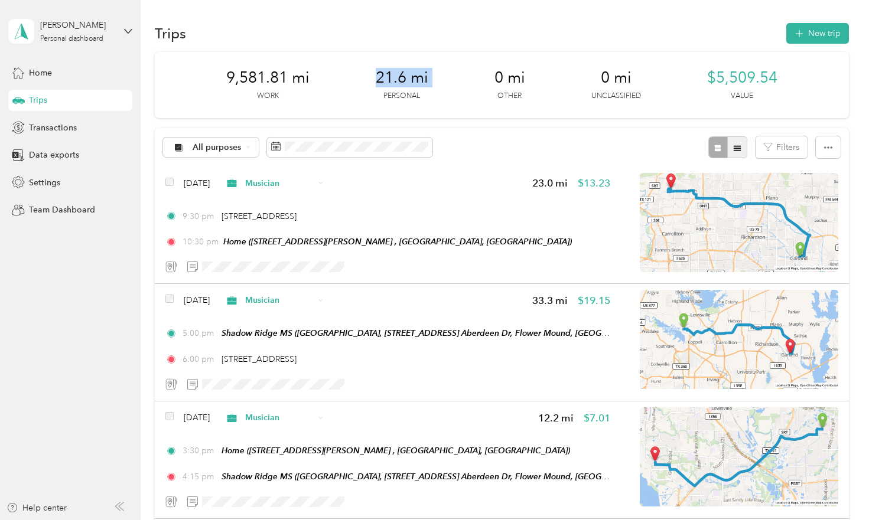
click at [741, 146] on icon "button" at bounding box center [737, 148] width 8 height 8
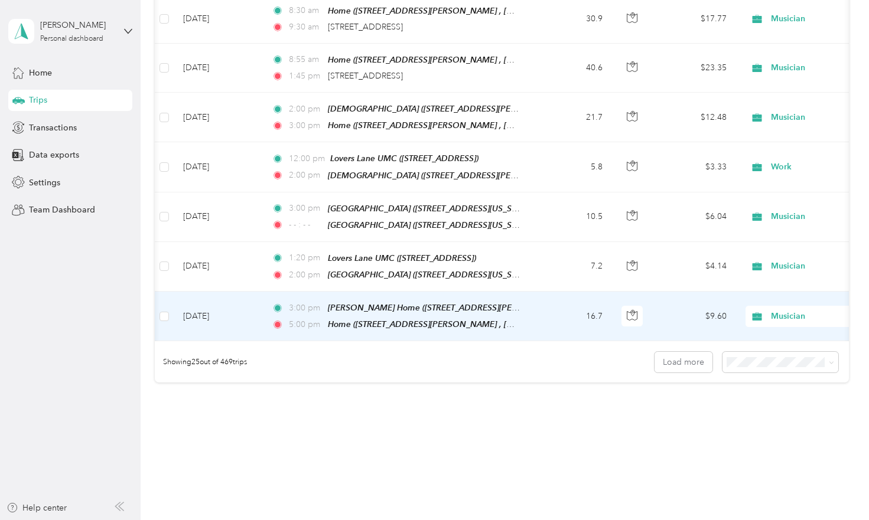
scroll to position [0, 2]
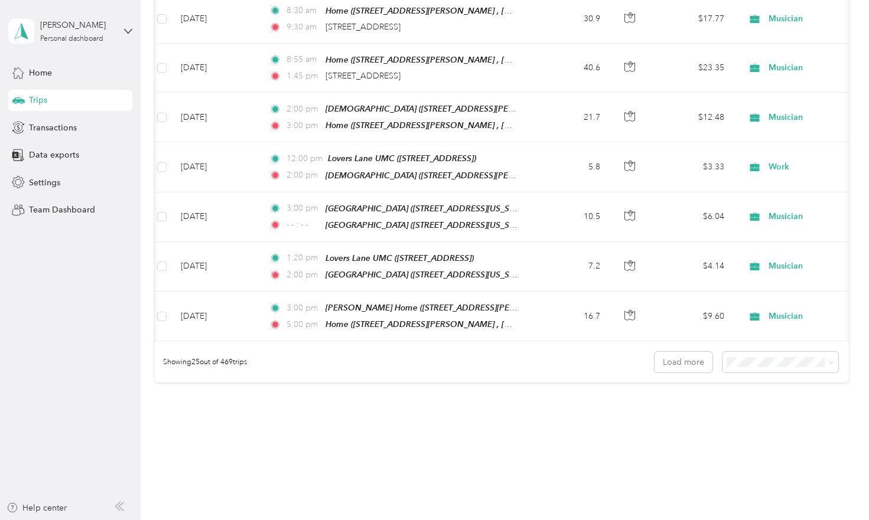
click at [791, 404] on li "100 per load" at bounding box center [783, 398] width 116 height 21
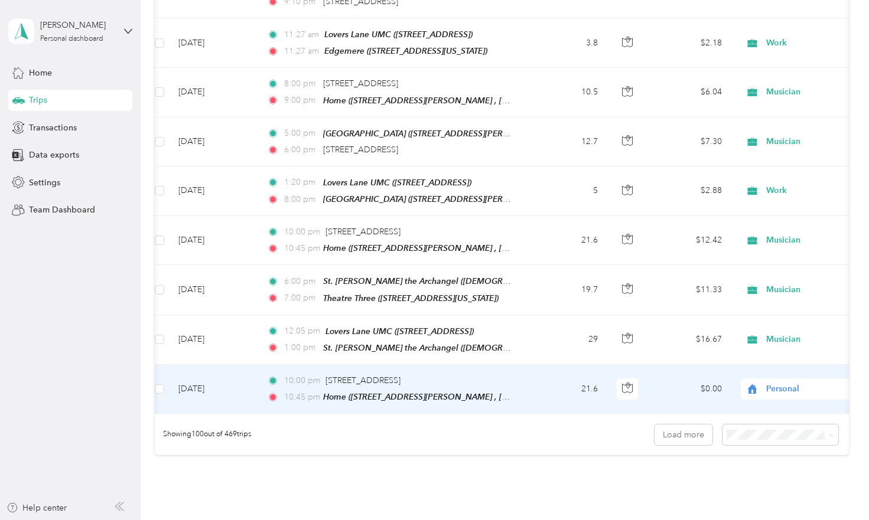
click at [791, 383] on span "Personal" at bounding box center [820, 389] width 108 height 13
click at [773, 347] on span "Musician" at bounding box center [806, 351] width 109 height 12
click at [787, 383] on span "Personal" at bounding box center [820, 389] width 108 height 13
click at [770, 346] on span "Musician" at bounding box center [800, 345] width 96 height 12
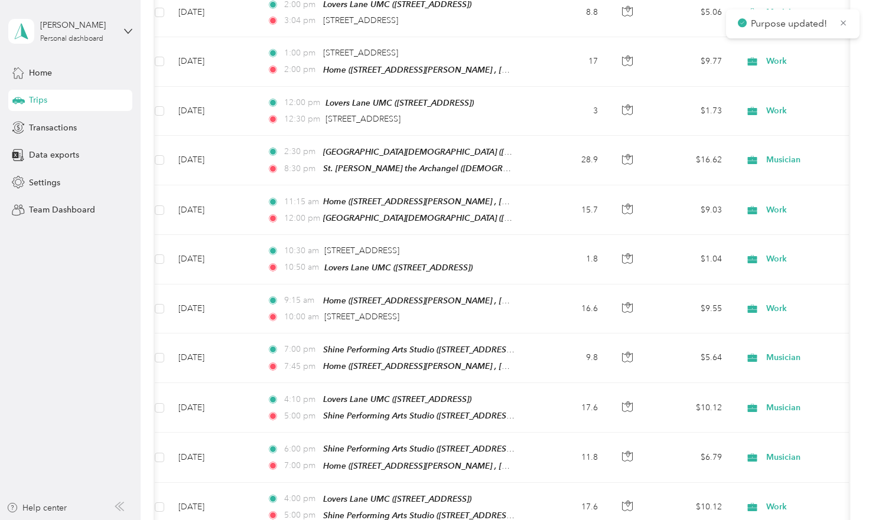
scroll to position [3779, 0]
